Goal: Task Accomplishment & Management: Complete application form

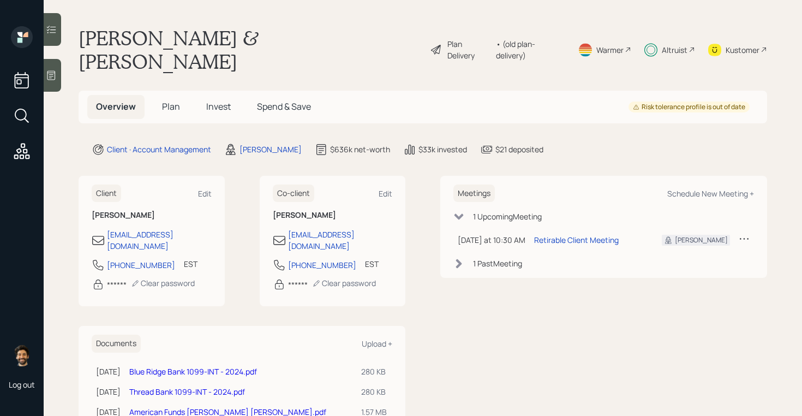
click at [171, 100] on span "Plan" at bounding box center [171, 106] width 18 height 12
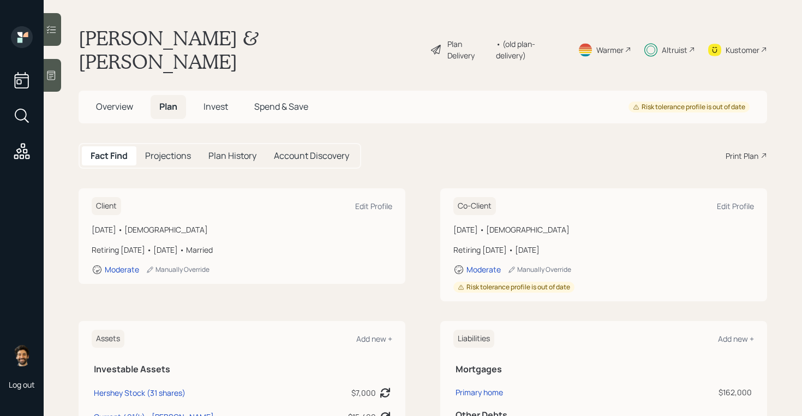
click at [678, 44] on div "Altruist" at bounding box center [675, 49] width 26 height 11
click at [225, 95] on h5 "Invest" at bounding box center [216, 106] width 42 height 23
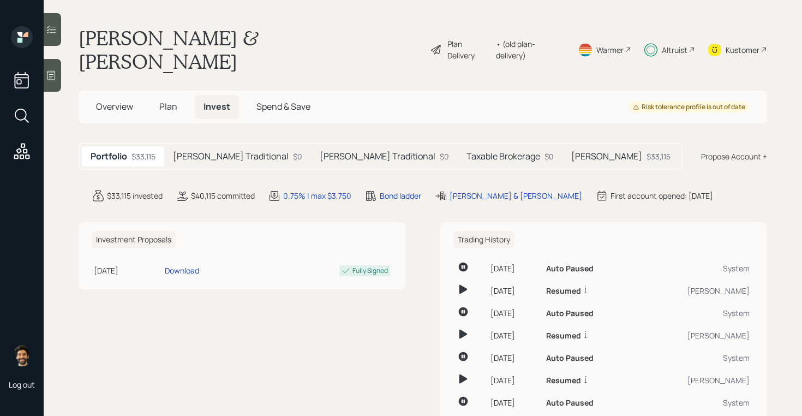
click at [571, 151] on h5 "[PERSON_NAME]" at bounding box center [606, 156] width 71 height 10
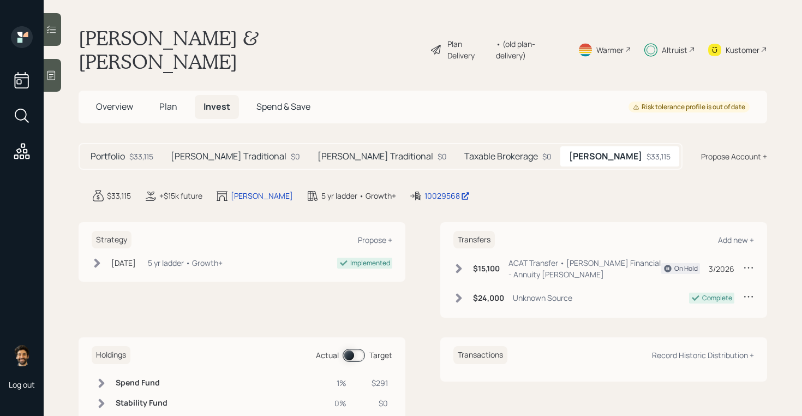
scroll to position [4, 0]
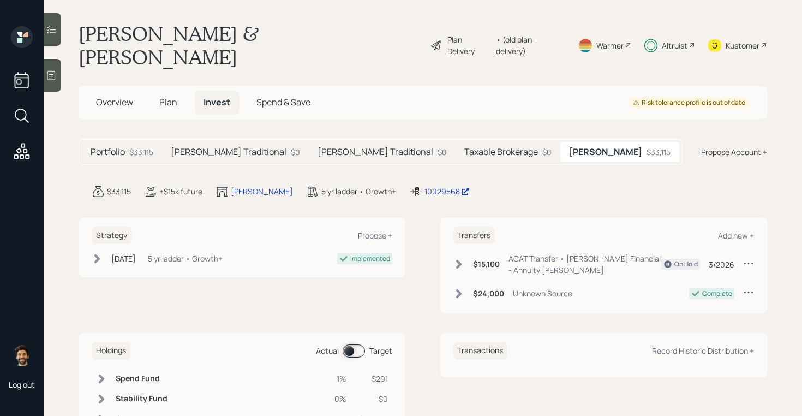
click at [160, 96] on span "Plan" at bounding box center [168, 102] width 18 height 12
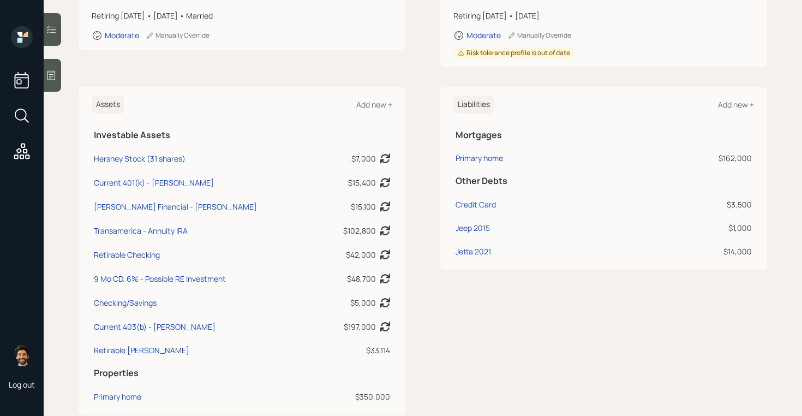
scroll to position [246, 0]
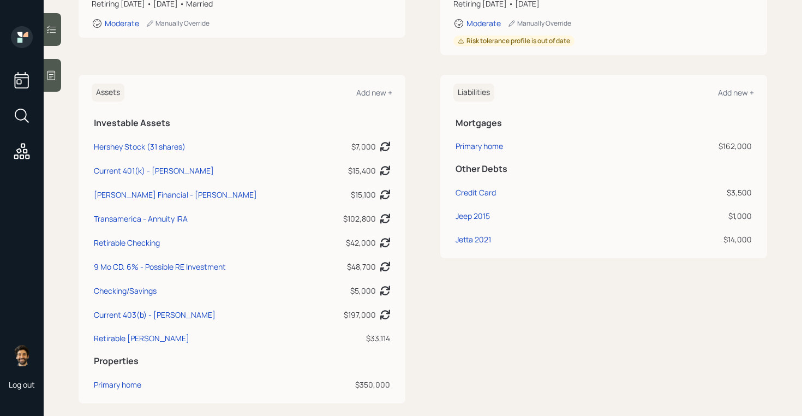
click at [153, 301] on td "Current 403(b) - [PERSON_NAME]" at bounding box center [207, 313] width 230 height 24
click at [142, 309] on div "Current 403(b) - [PERSON_NAME]" at bounding box center [155, 314] width 122 height 11
select select "company_sponsored"
select select "balanced"
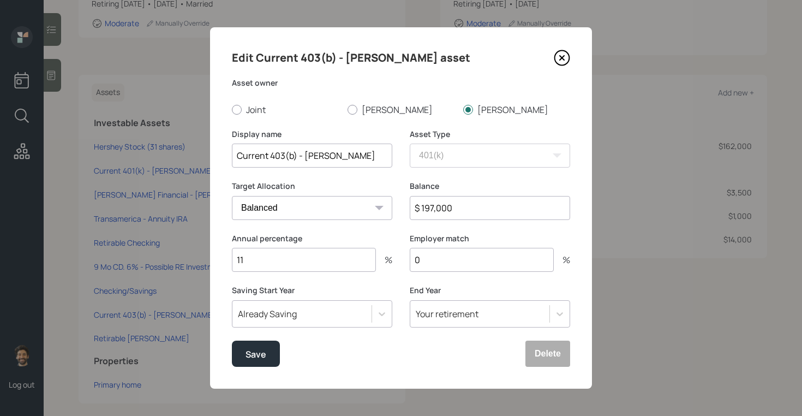
click at [445, 205] on input "$ 197,000" at bounding box center [490, 208] width 160 height 24
type input "$ 225,000"
click at [248, 361] on button "Save" at bounding box center [256, 353] width 48 height 26
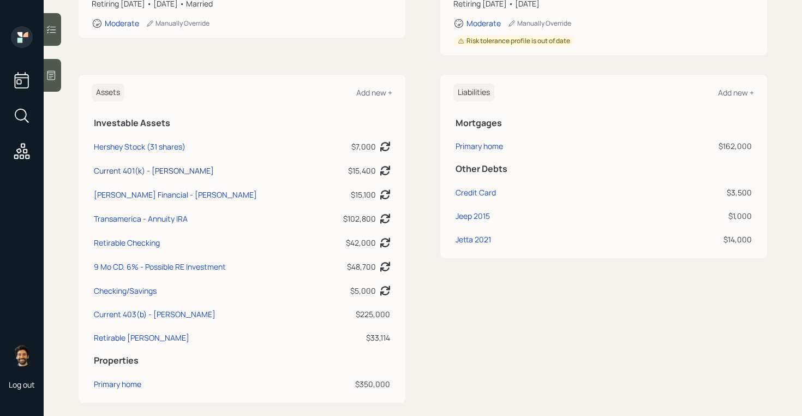
click at [137, 165] on div "Current 401(k) - [PERSON_NAME]" at bounding box center [154, 170] width 120 height 11
select select "company_sponsored"
select select "balanced"
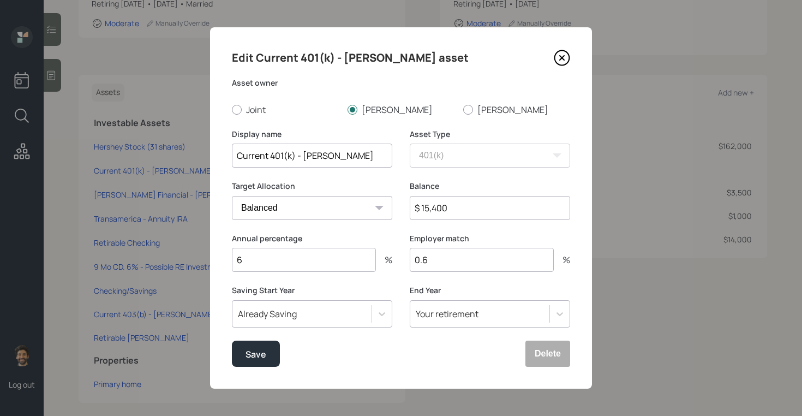
click at [435, 219] on input "$ 15,400" at bounding box center [490, 208] width 160 height 24
type input "$ 25,000"
click at [263, 347] on div "Save" at bounding box center [255, 354] width 21 height 15
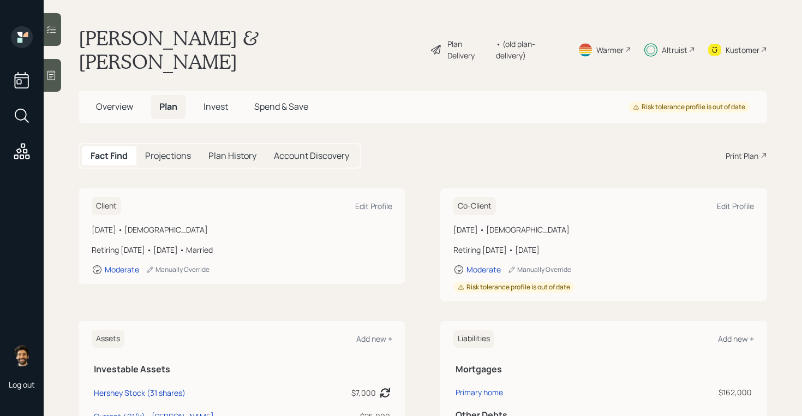
click at [538, 38] on div "• (old plan-delivery)" at bounding box center [530, 49] width 69 height 23
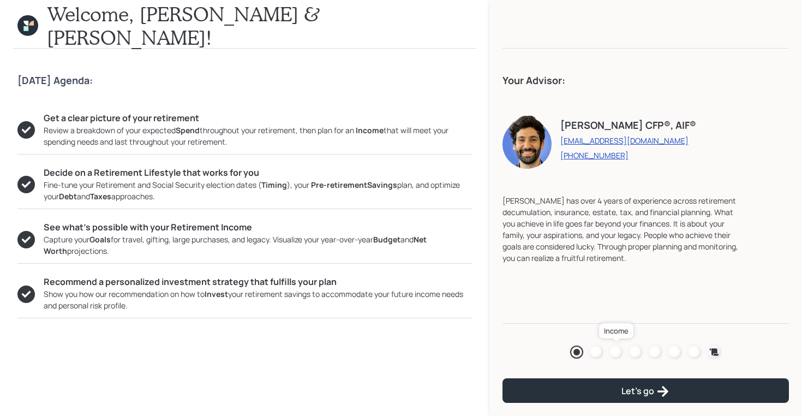
click at [616, 351] on div at bounding box center [615, 351] width 13 height 13
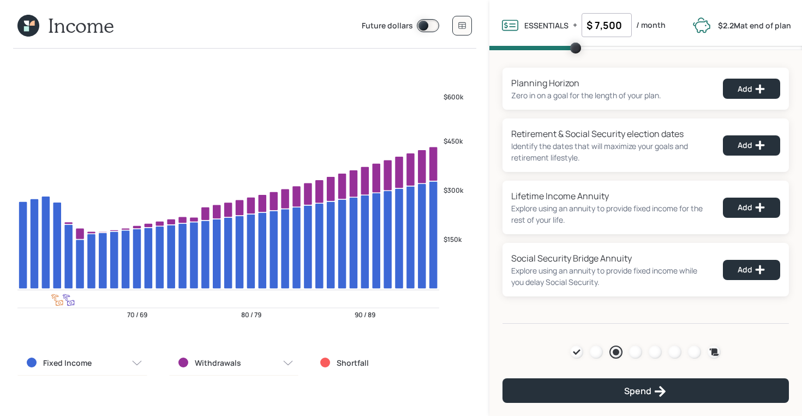
click at [27, 22] on icon at bounding box center [26, 23] width 5 height 5
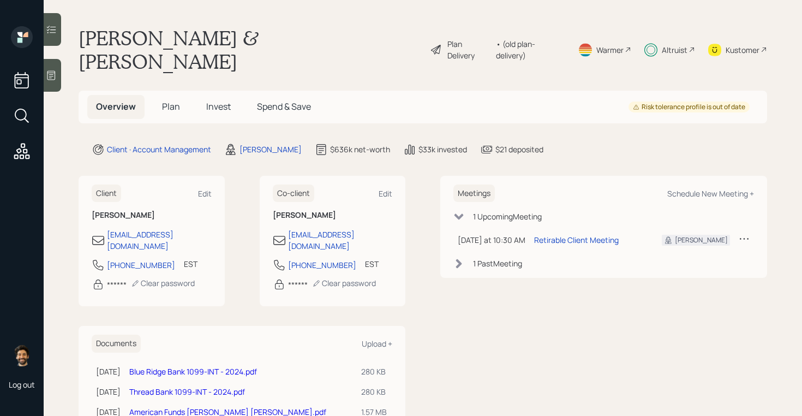
click at [160, 95] on h5 "Plan" at bounding box center [170, 106] width 35 height 23
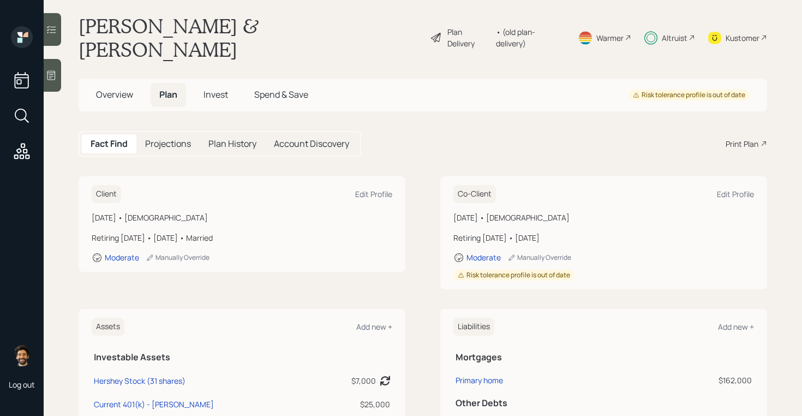
scroll to position [7, 0]
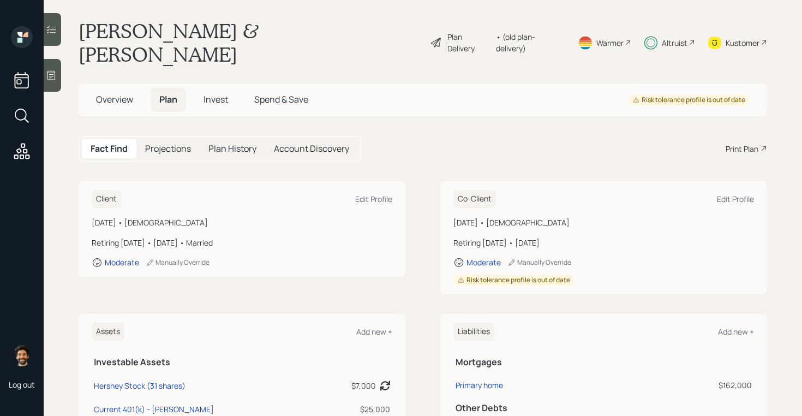
click at [126, 93] on span "Overview" at bounding box center [114, 99] width 37 height 12
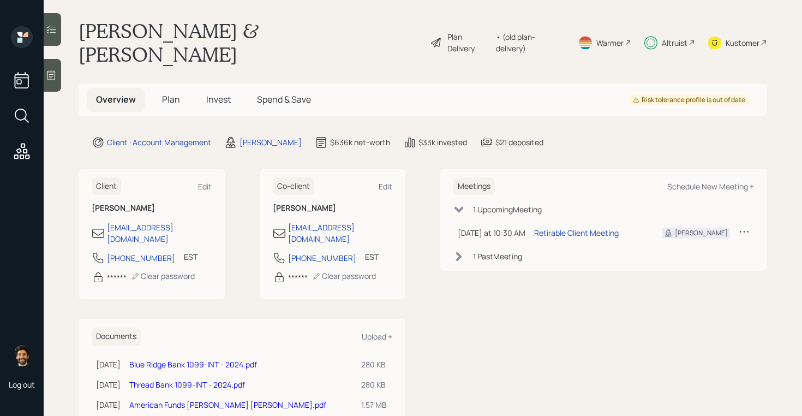
click at [175, 93] on span "Plan" at bounding box center [171, 99] width 18 height 12
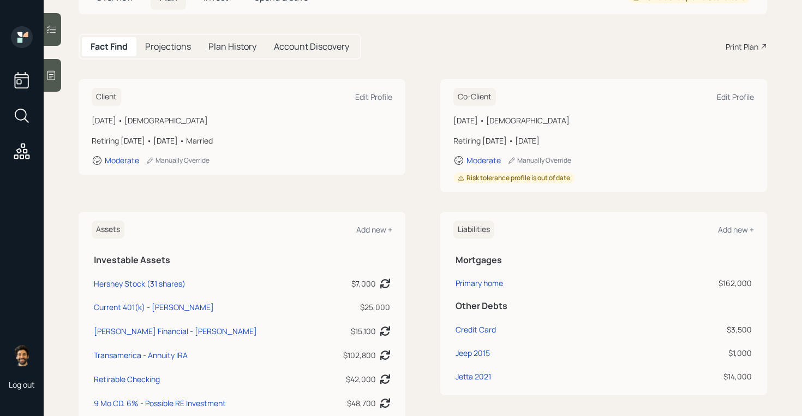
scroll to position [113, 0]
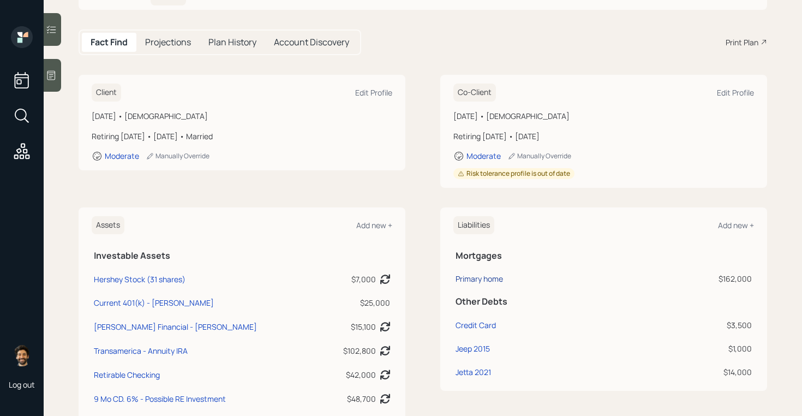
click at [478, 273] on div "Primary home" at bounding box center [478, 278] width 47 height 11
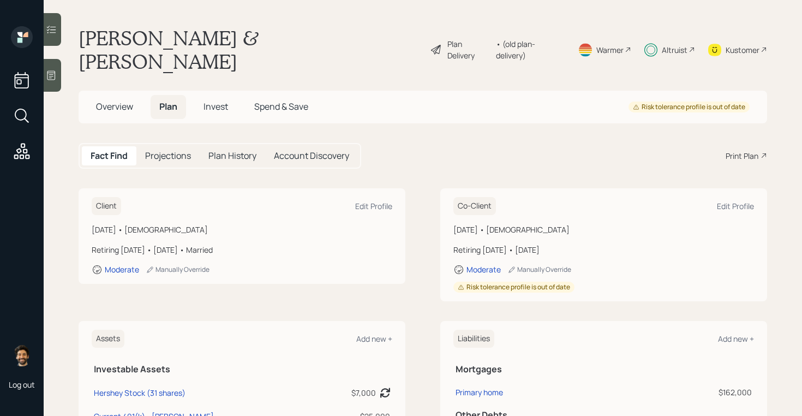
click at [515, 38] on div "• (old plan-delivery)" at bounding box center [530, 49] width 69 height 23
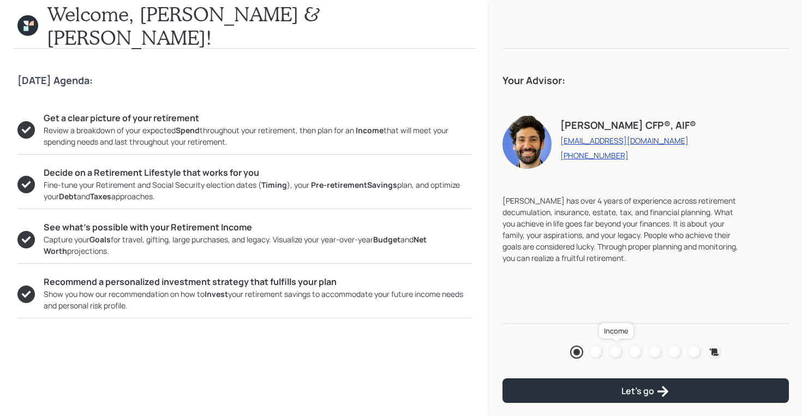
click at [610, 348] on div at bounding box center [615, 351] width 13 height 13
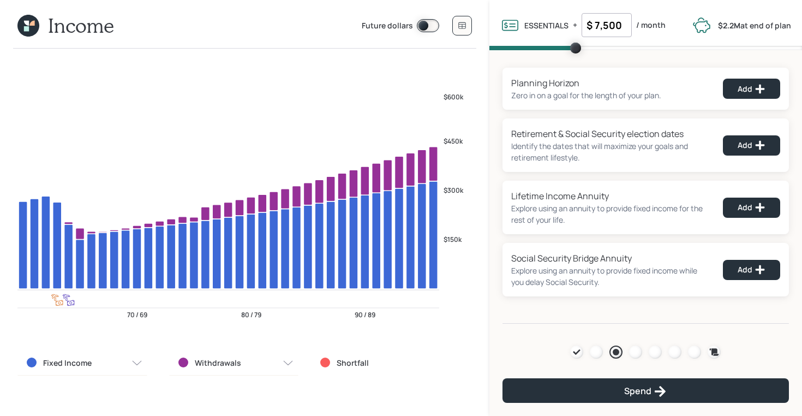
click at [30, 19] on icon at bounding box center [28, 26] width 22 height 22
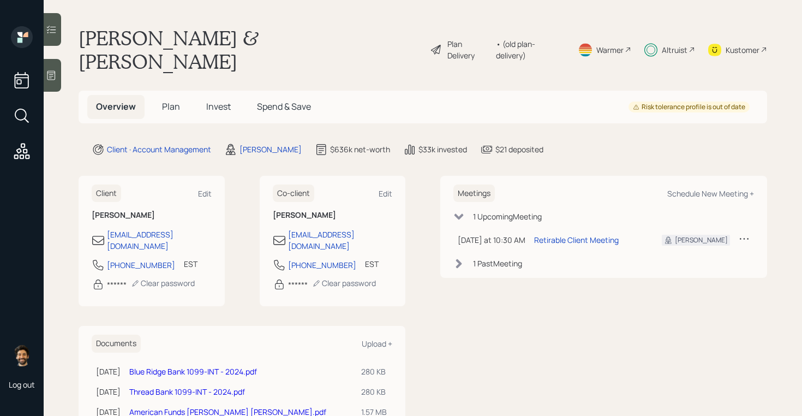
click at [171, 100] on span "Plan" at bounding box center [171, 106] width 18 height 12
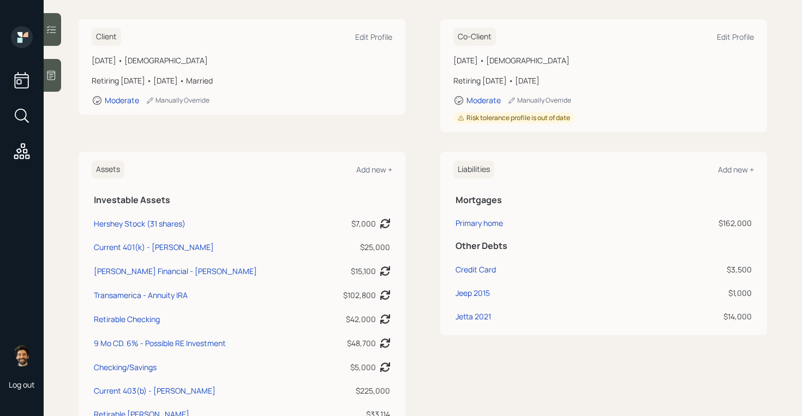
scroll to position [237, 0]
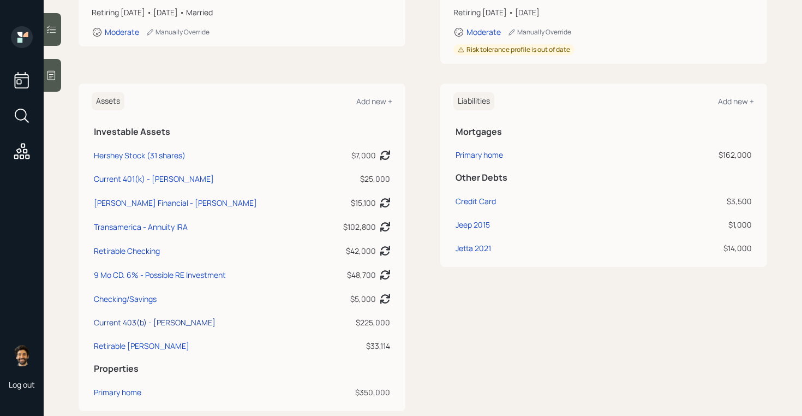
click at [125, 316] on div "Current 403(b) - [PERSON_NAME]" at bounding box center [155, 321] width 122 height 11
select select "company_sponsored"
select select "balanced"
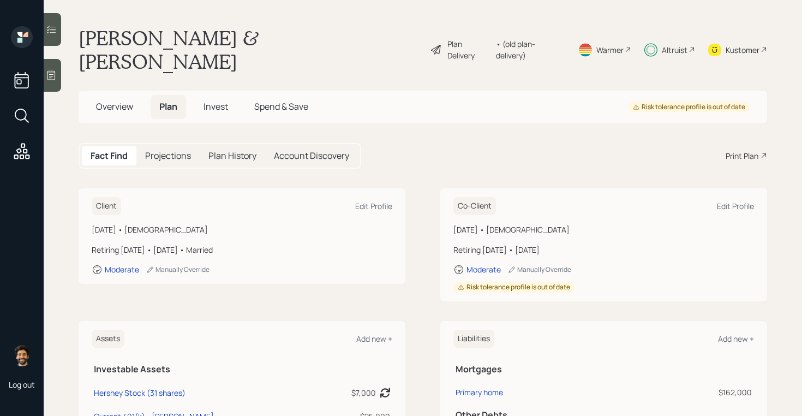
click at [182, 151] on h5 "Projections" at bounding box center [168, 156] width 46 height 10
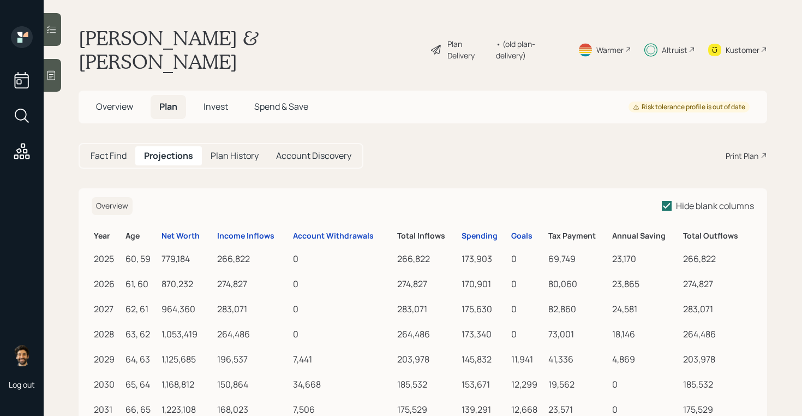
click at [105, 151] on h5 "Fact Find" at bounding box center [109, 156] width 36 height 10
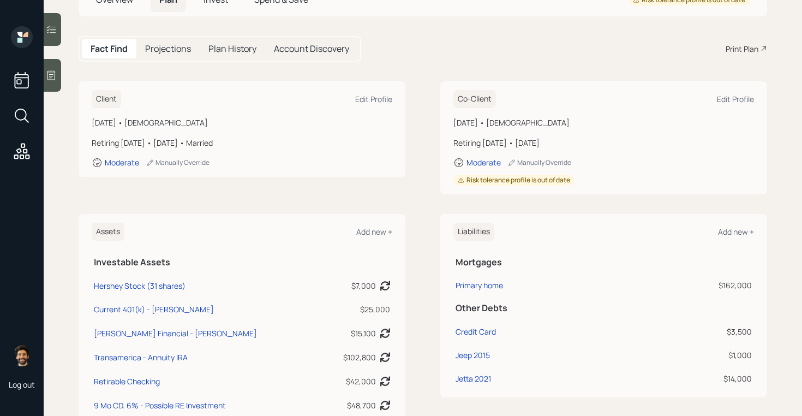
scroll to position [110, 0]
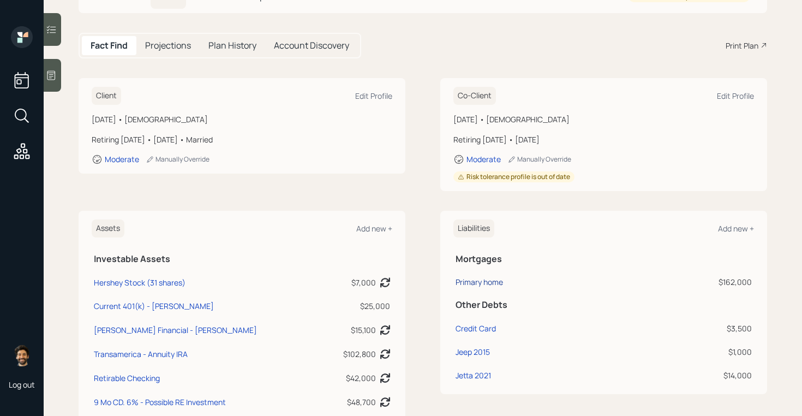
click at [477, 276] on div "Primary home" at bounding box center [478, 281] width 47 height 11
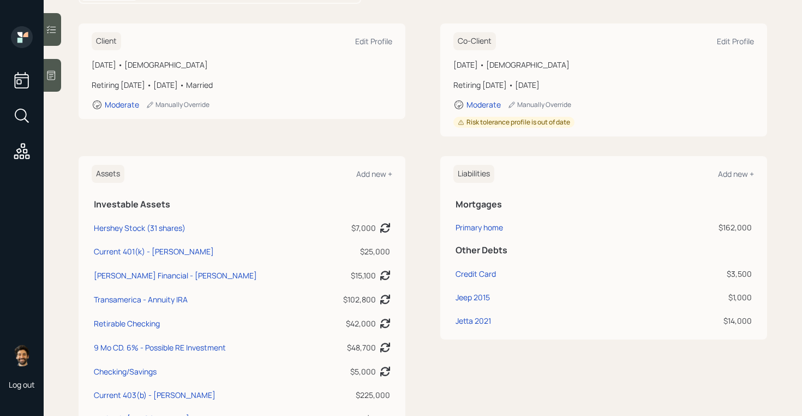
scroll to position [188, 0]
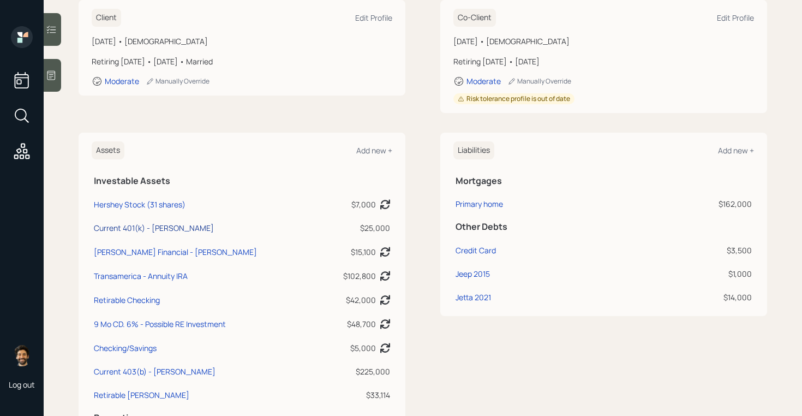
click at [165, 222] on div "Current 401(k) - [PERSON_NAME]" at bounding box center [154, 227] width 120 height 11
select select "company_sponsored"
select select "balanced"
click at [21, 113] on icon at bounding box center [22, 116] width 20 height 20
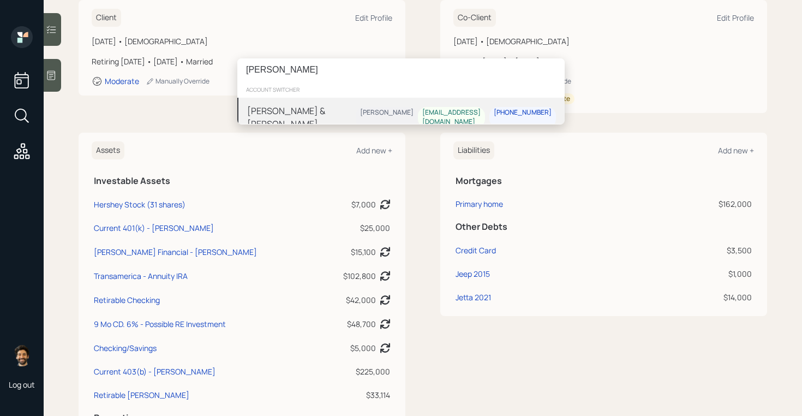
type input "[PERSON_NAME]"
click at [293, 112] on div "[PERSON_NAME] & [PERSON_NAME]" at bounding box center [301, 117] width 109 height 26
